Goal: Transaction & Acquisition: Obtain resource

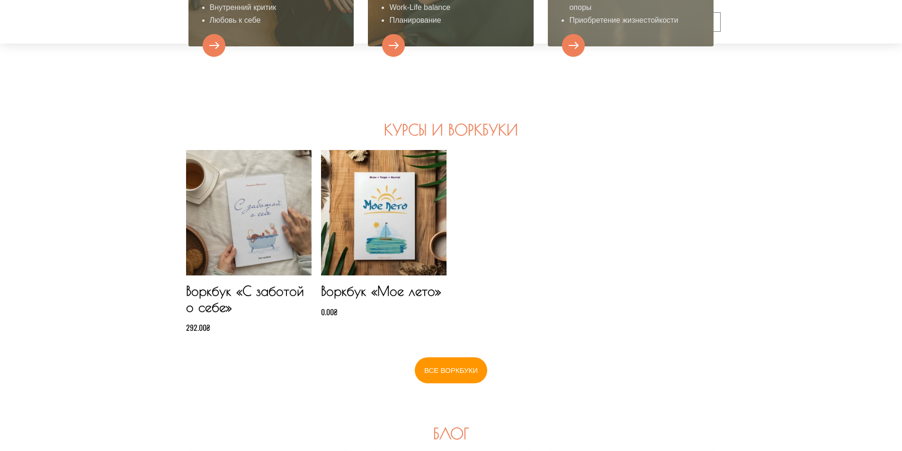
scroll to position [767, 0]
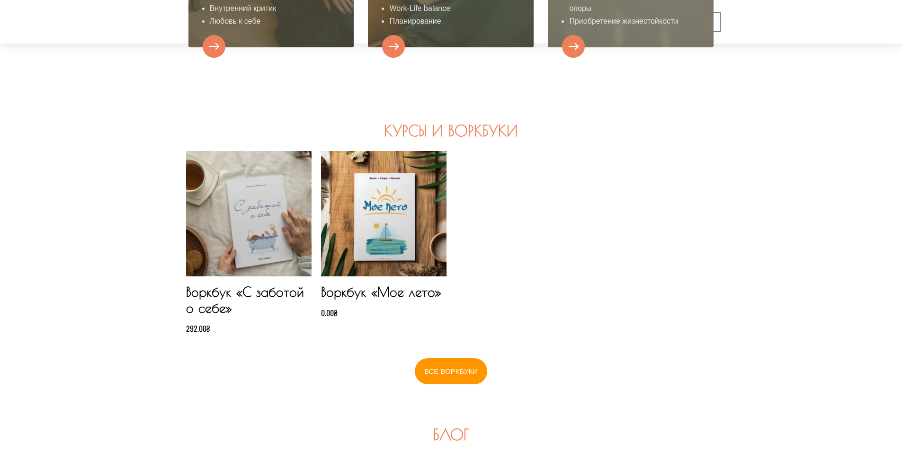
click at [366, 223] on e-page-transition at bounding box center [451, 225] width 902 height 451
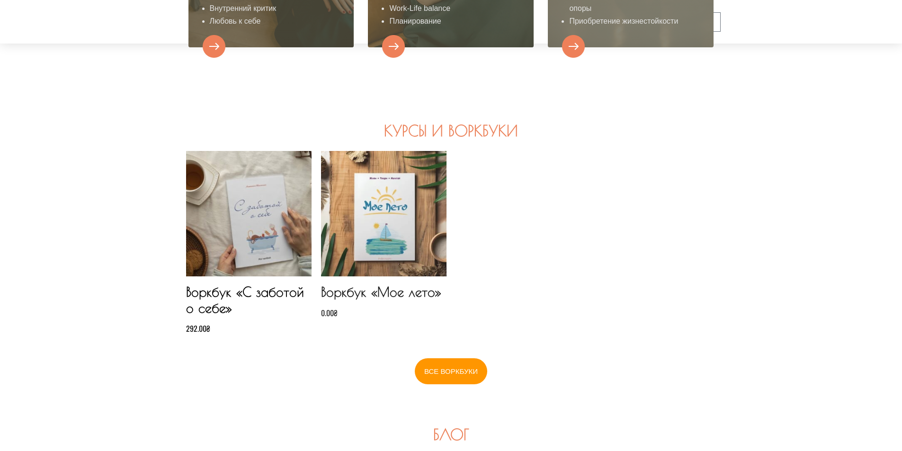
click at [374, 291] on h2 "Воркбук «Мое лето»" at bounding box center [383, 295] width 125 height 23
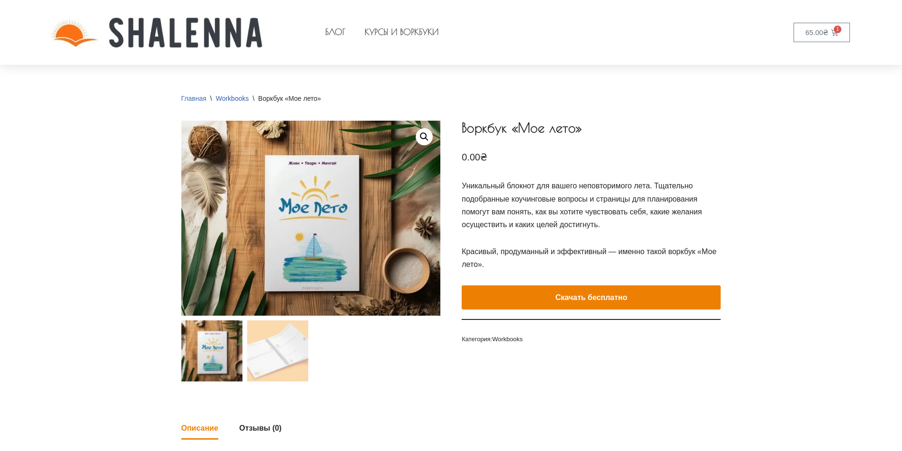
click at [190, 97] on link "Главная" at bounding box center [193, 99] width 25 height 8
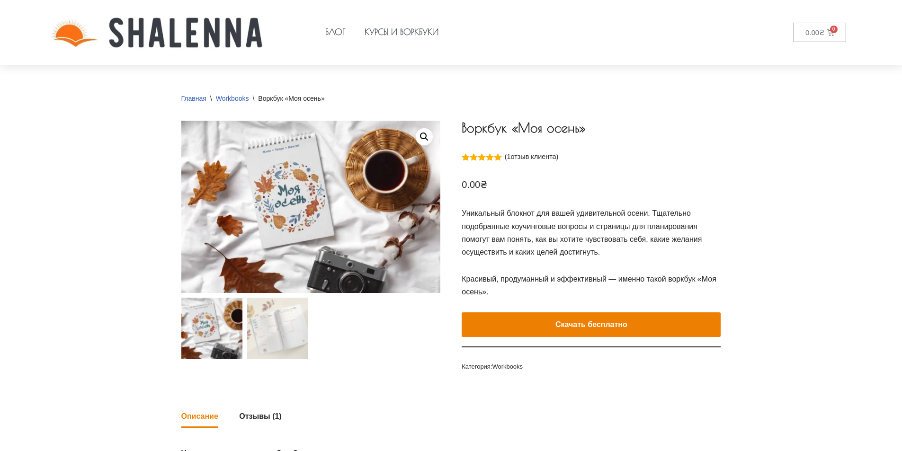
click at [578, 325] on e-page-transition at bounding box center [451, 225] width 902 height 451
click at [823, 33] on link "0.00 ₴ 0 Корзина" at bounding box center [819, 32] width 53 height 19
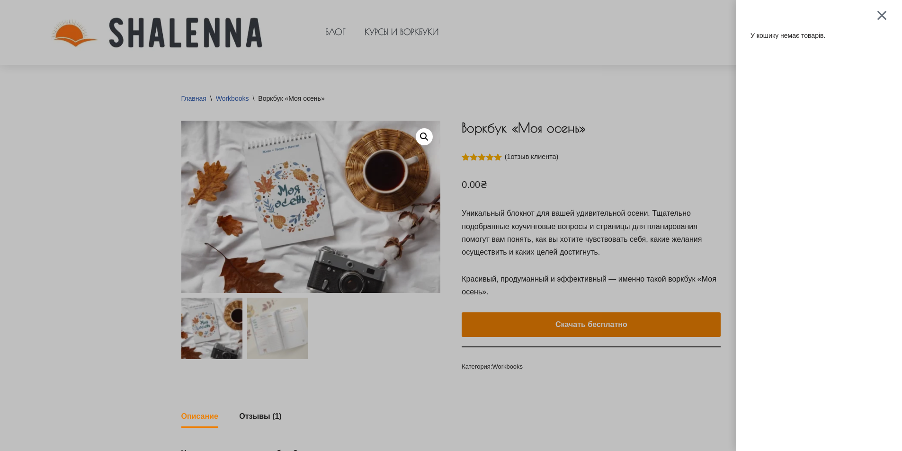
click at [887, 14] on div at bounding box center [882, 14] width 12 height 11
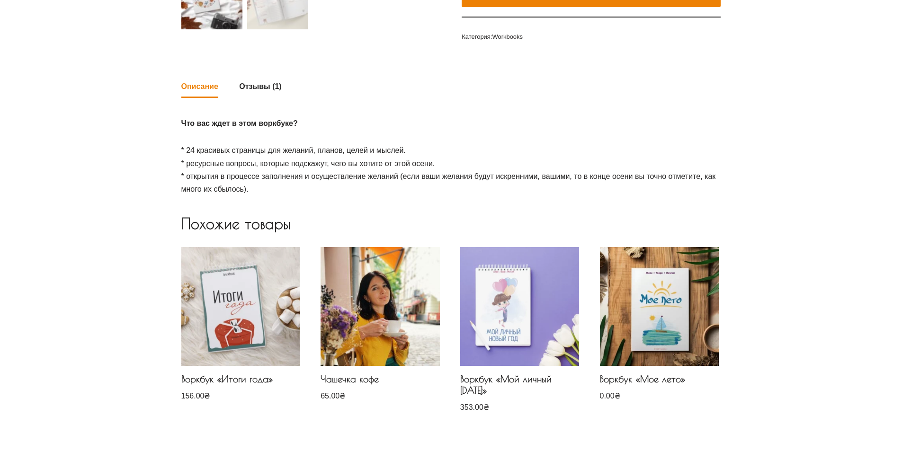
scroll to position [331, 0]
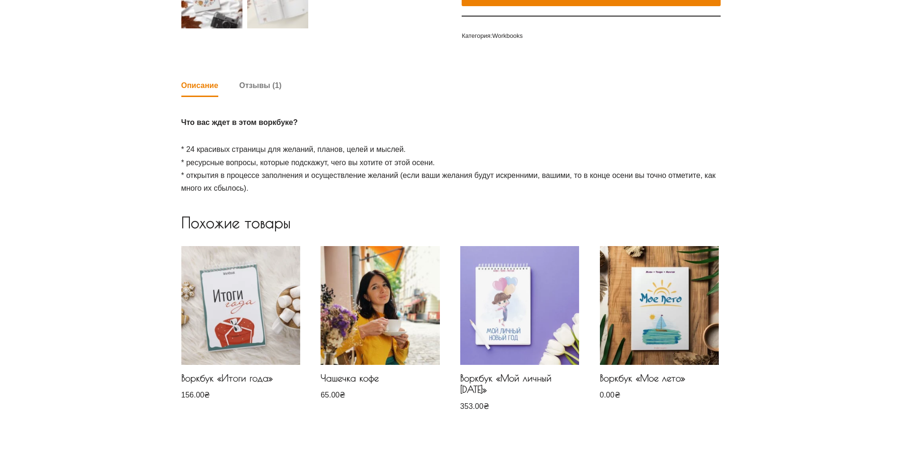
click at [258, 89] on link "Отзывы (1)" at bounding box center [260, 85] width 42 height 20
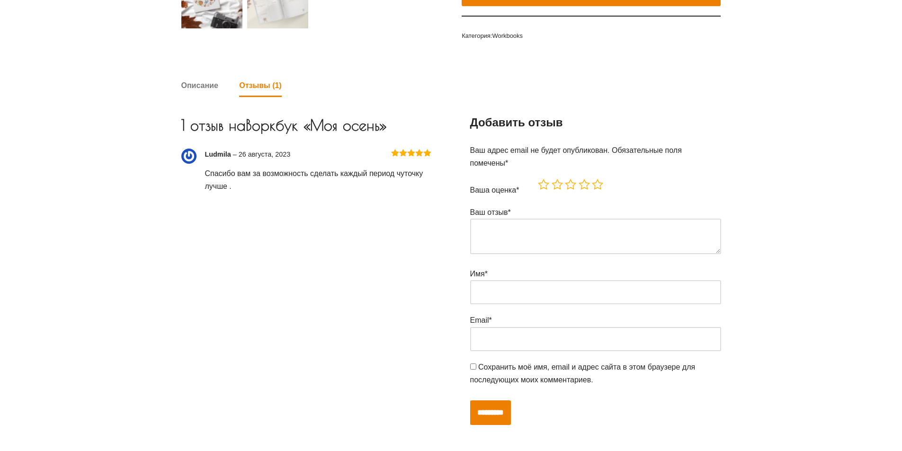
click at [193, 84] on link "Описание" at bounding box center [199, 85] width 37 height 20
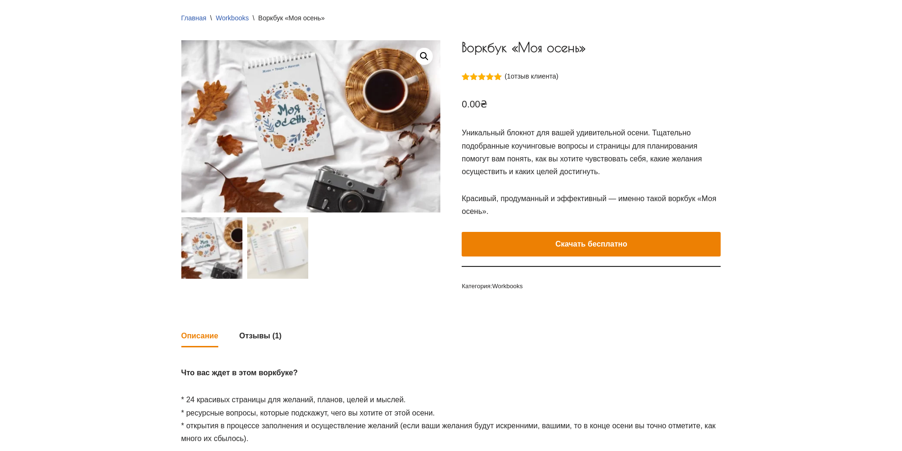
scroll to position [80, 0]
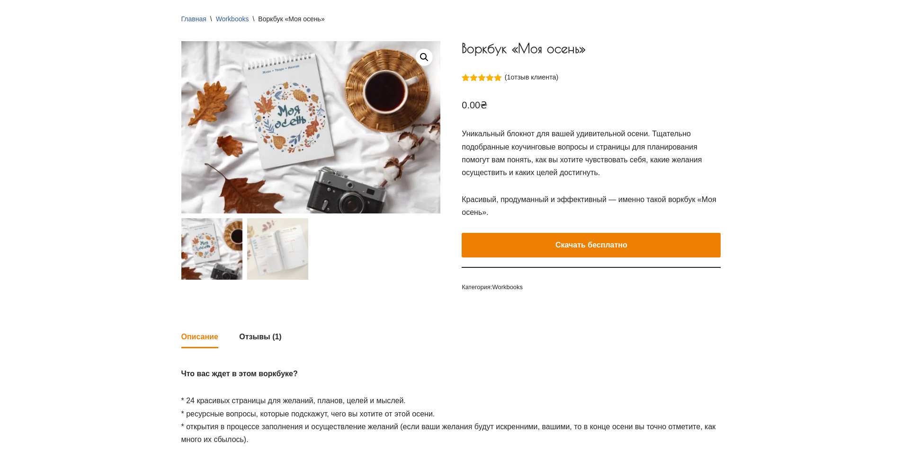
click at [549, 246] on button "Скачать бесплатно" at bounding box center [590, 245] width 259 height 25
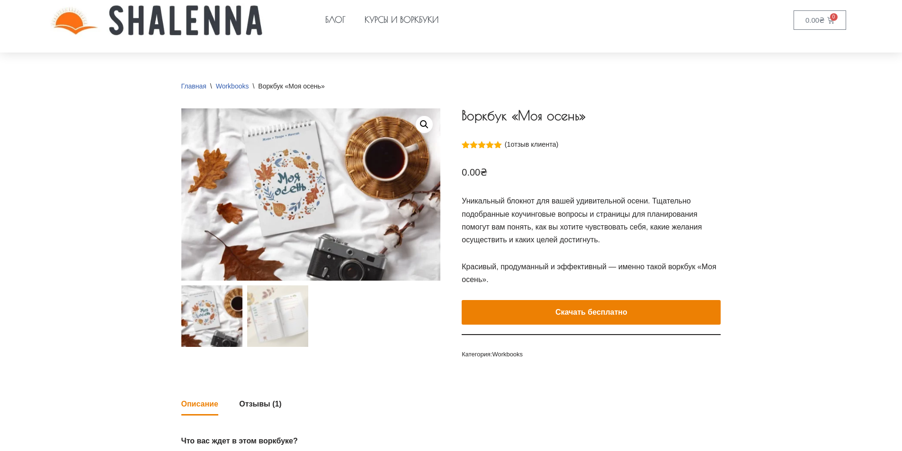
scroll to position [0, 0]
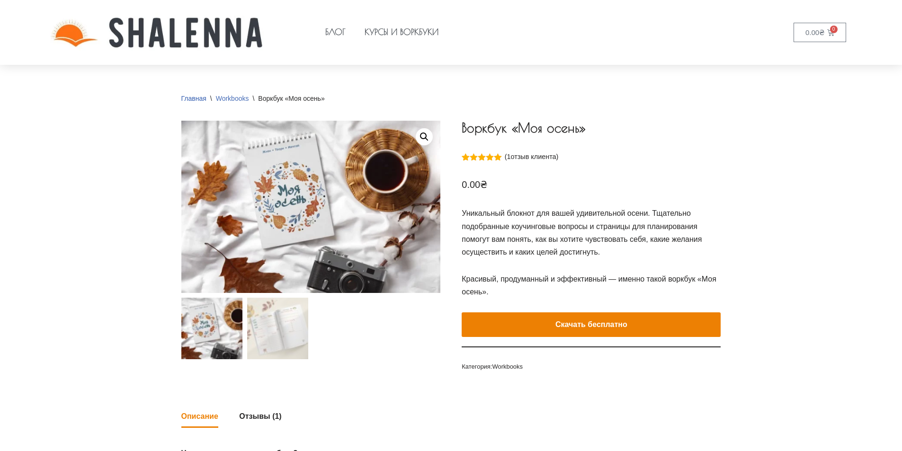
click at [232, 97] on link "Workbooks" at bounding box center [232, 99] width 33 height 8
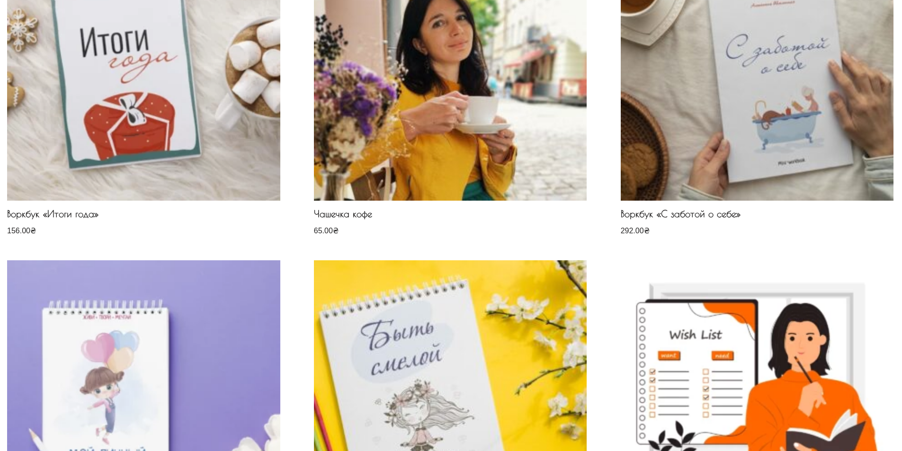
scroll to position [236, 0]
click at [347, 216] on e-page-transition at bounding box center [451, 225] width 902 height 451
click at [445, 44] on e-page-transition at bounding box center [451, 225] width 902 height 451
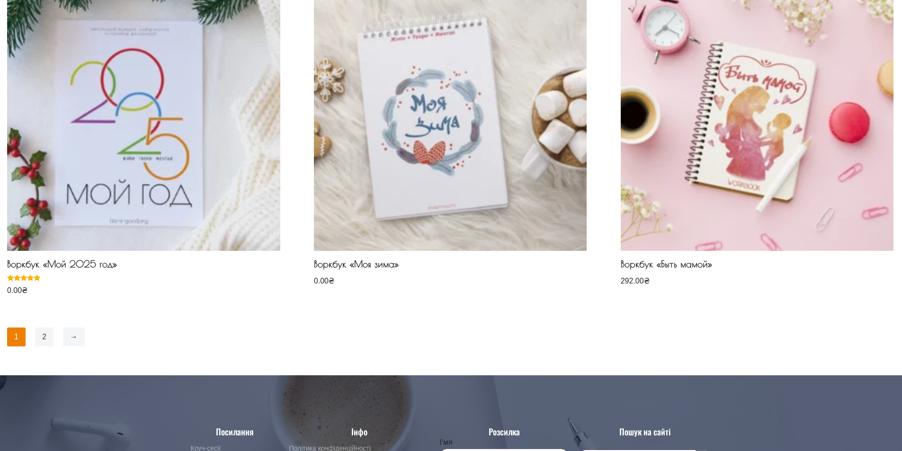
scroll to position [850, 0]
click at [39, 340] on link "2" at bounding box center [44, 336] width 18 height 19
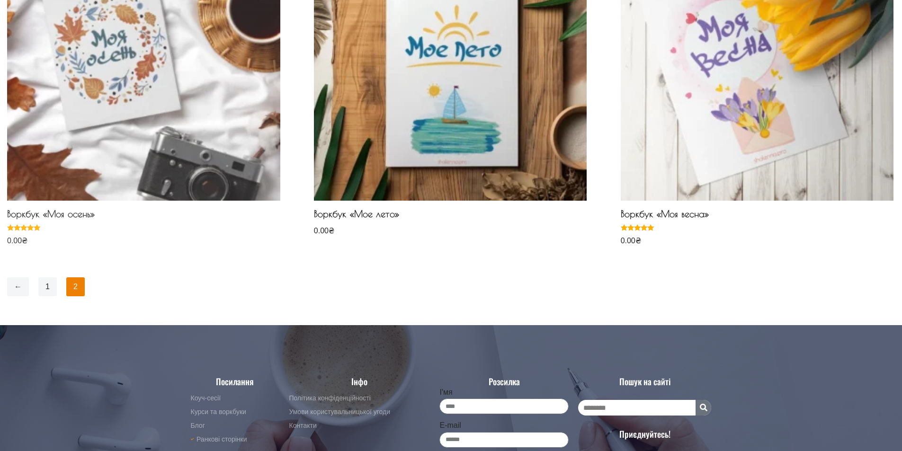
scroll to position [237, 0]
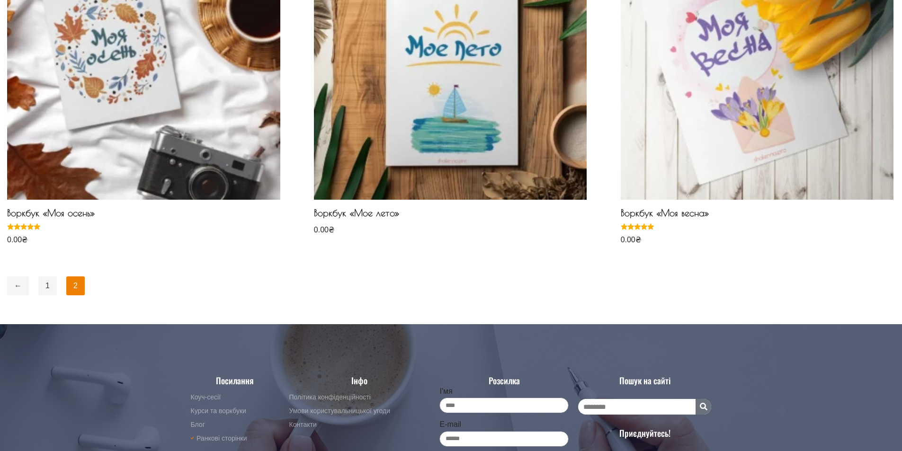
click at [45, 290] on link "1" at bounding box center [47, 285] width 18 height 19
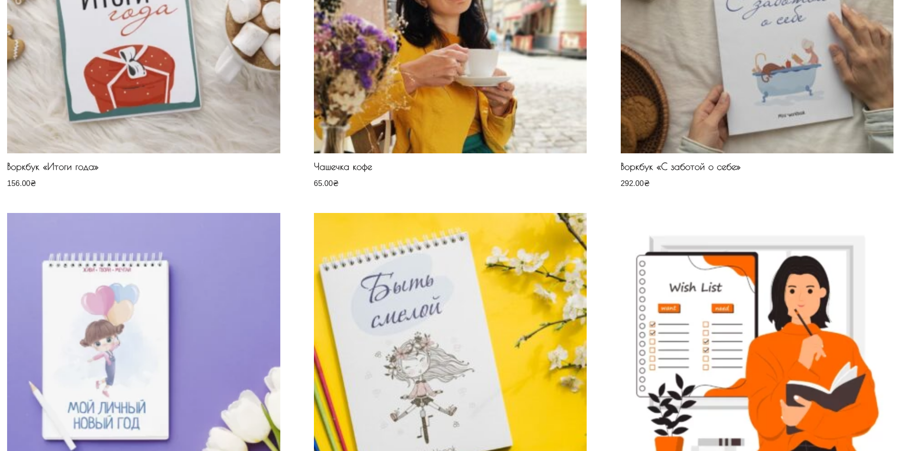
scroll to position [283, 0]
click at [332, 169] on e-page-transition at bounding box center [451, 225] width 902 height 451
click at [434, 33] on e-page-transition at bounding box center [451, 225] width 902 height 451
click at [323, 183] on e-page-transition at bounding box center [451, 225] width 902 height 451
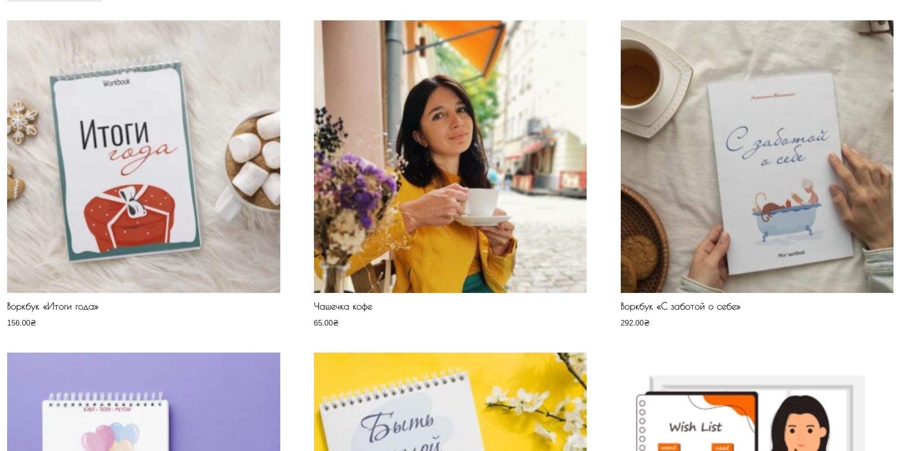
scroll to position [142, 0]
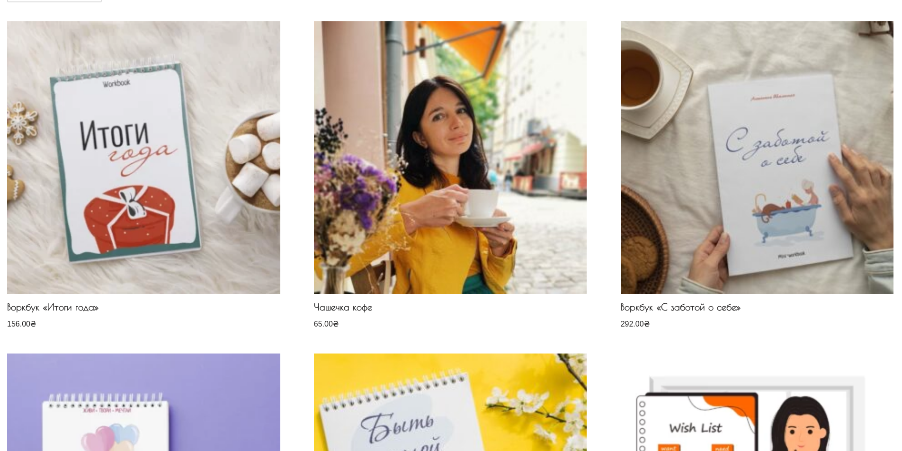
click at [427, 171] on e-page-transition at bounding box center [451, 225] width 902 height 451
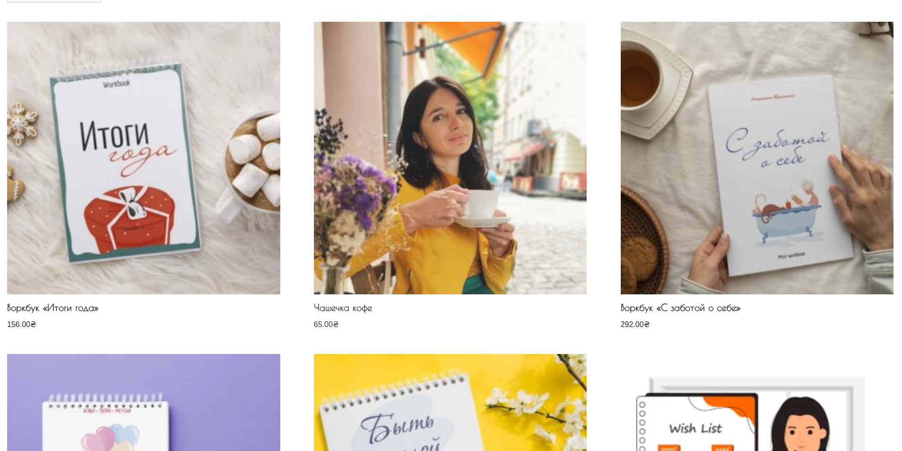
click at [345, 307] on h2 "Чашечка кофе" at bounding box center [450, 310] width 273 height 16
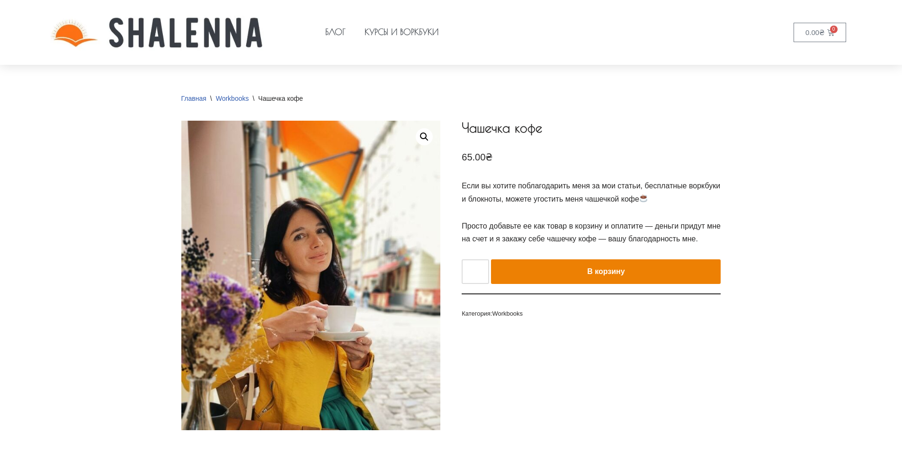
click at [575, 270] on button "В корзину" at bounding box center [606, 271] width 230 height 25
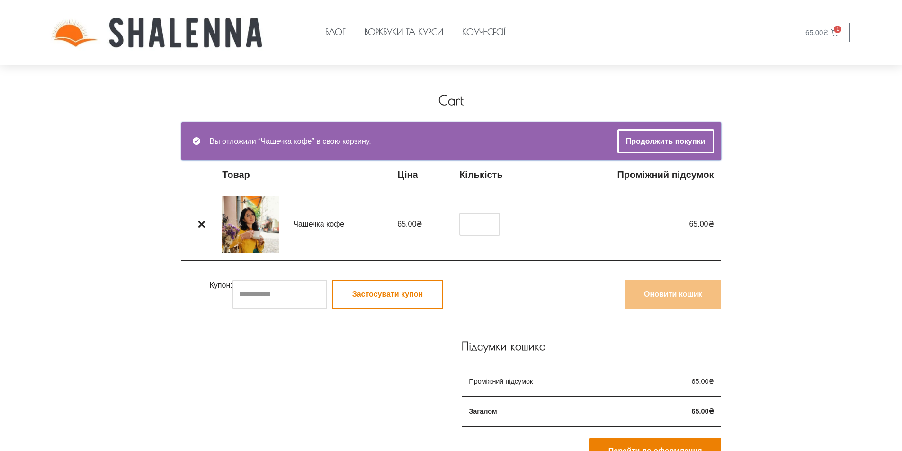
click at [171, 27] on e-page-transition at bounding box center [451, 225] width 902 height 451
click at [812, 34] on e-page-transition at bounding box center [451, 225] width 902 height 451
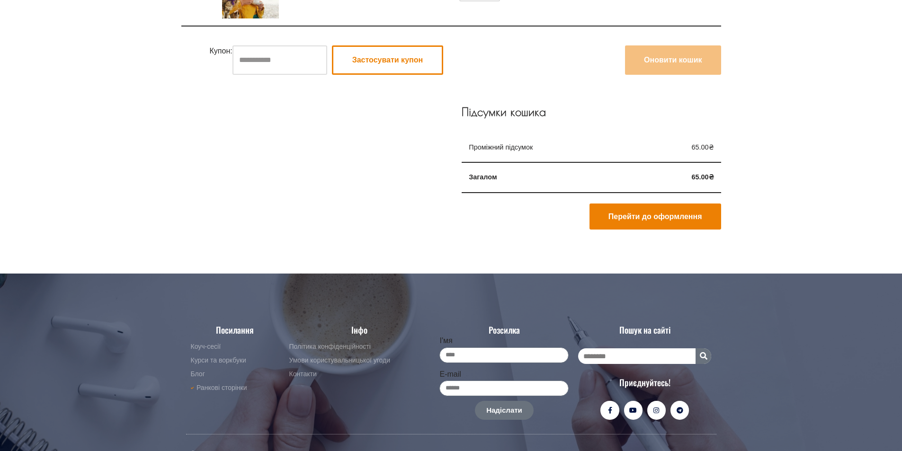
scroll to position [236, 0]
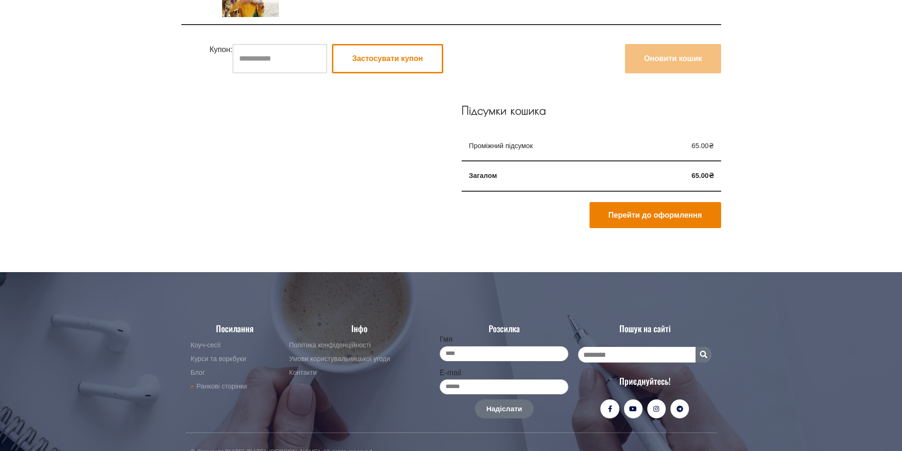
click at [265, 53] on e-page-transition at bounding box center [451, 225] width 902 height 451
click at [502, 150] on th "Проміжний підсумок" at bounding box center [506, 147] width 91 height 30
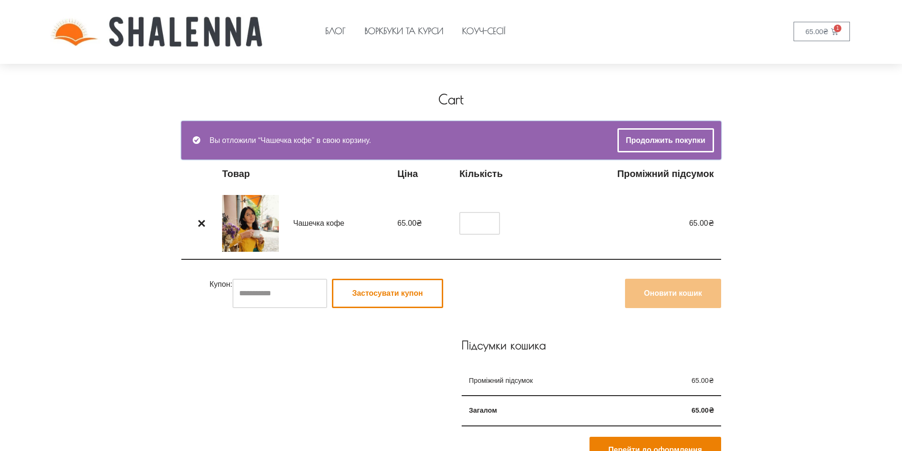
scroll to position [0, 0]
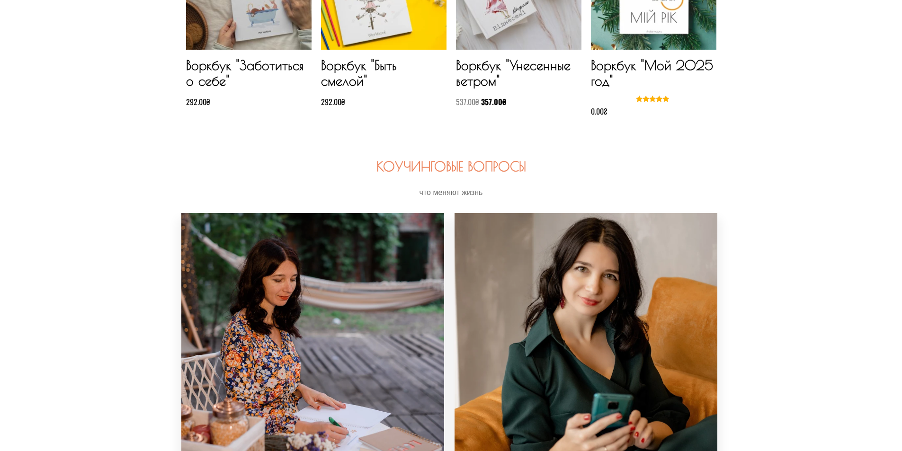
scroll to position [1182, 0]
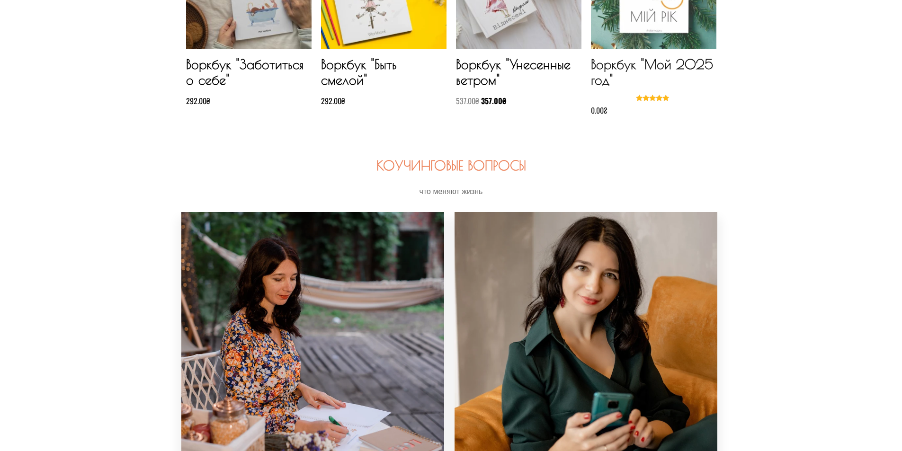
click at [621, 64] on font "Воркбук "Мой 2025 год"" at bounding box center [652, 72] width 122 height 32
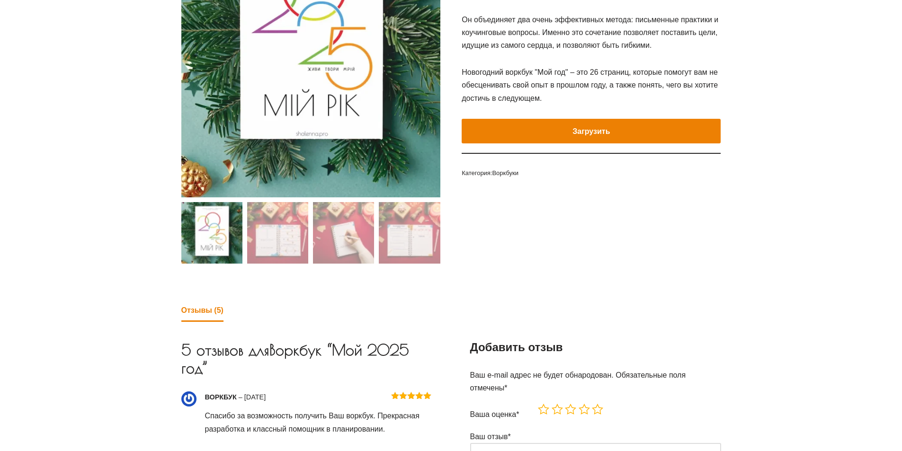
scroll to position [236, 0]
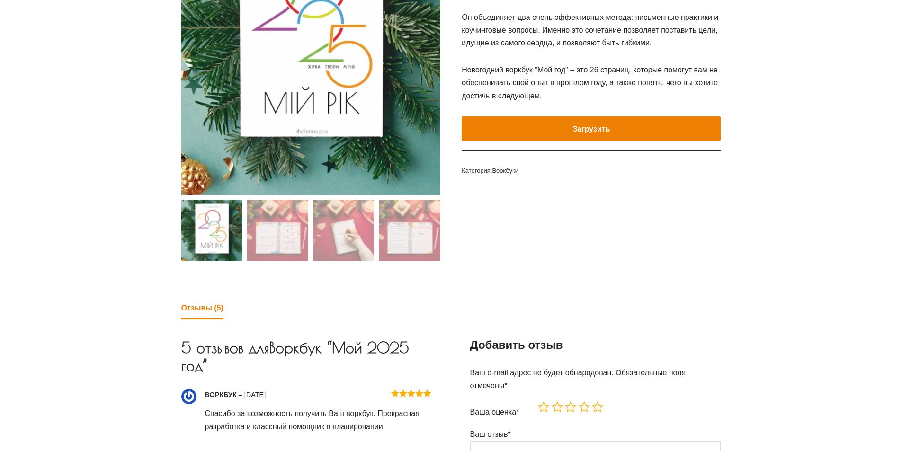
click at [285, 231] on e-page-transition at bounding box center [451, 225] width 902 height 451
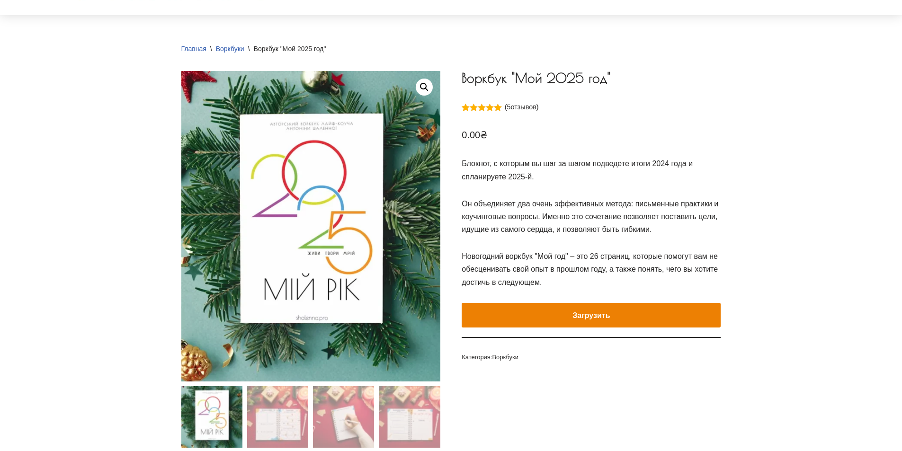
scroll to position [48, 0]
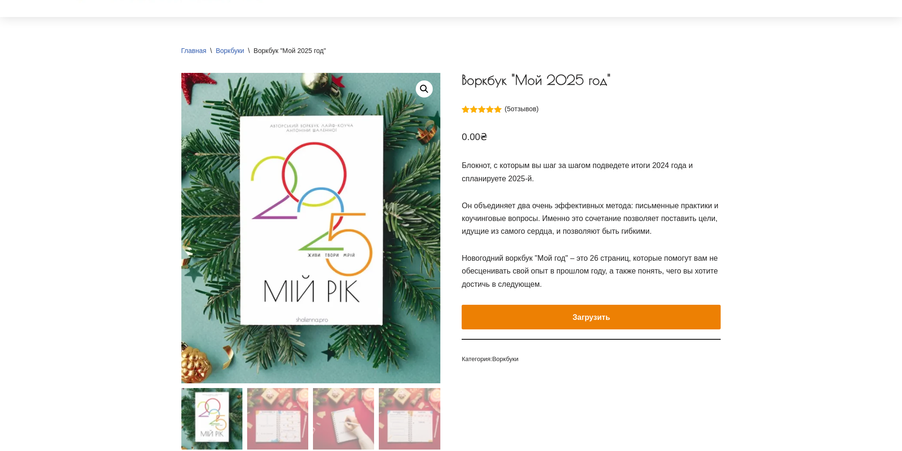
click at [568, 321] on e-page-transition at bounding box center [451, 225] width 902 height 451
click at [569, 316] on button "Загрузить" at bounding box center [590, 317] width 259 height 25
